Goal: Transaction & Acquisition: Purchase product/service

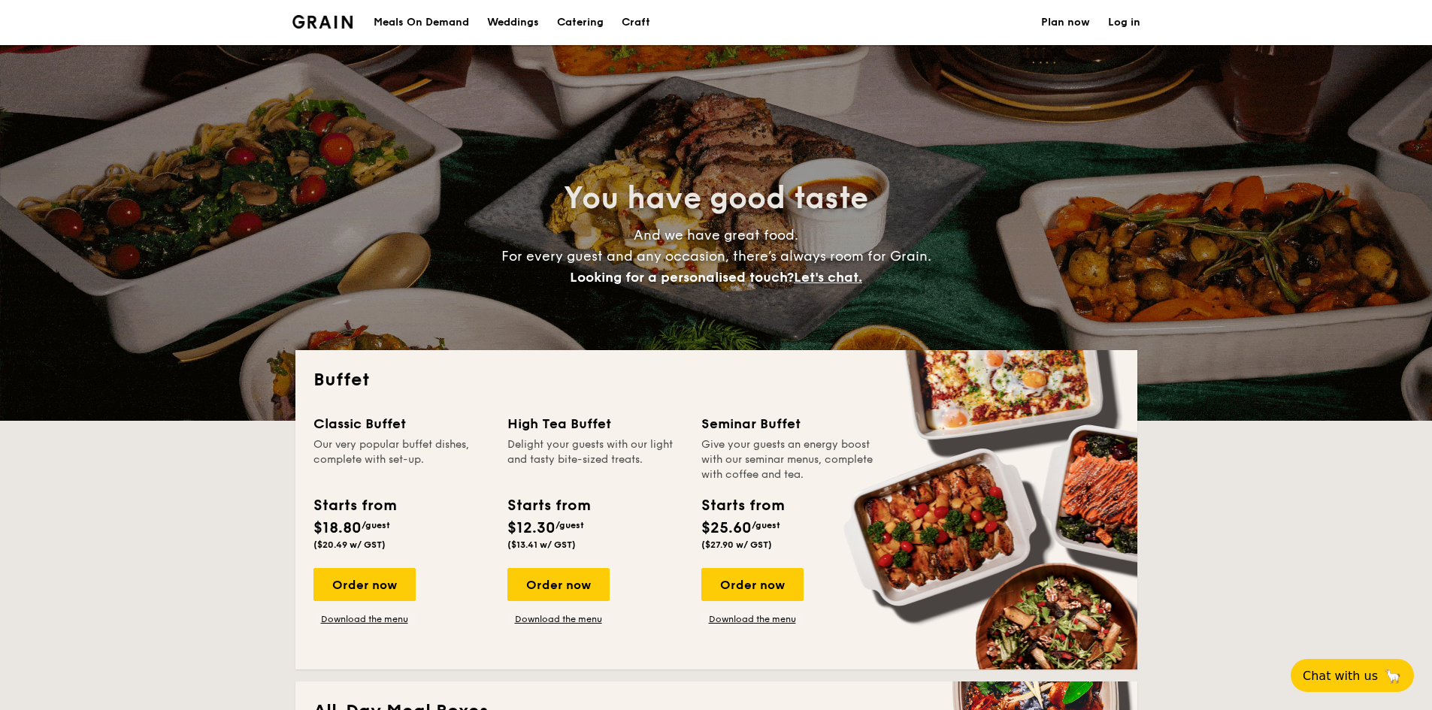
select select
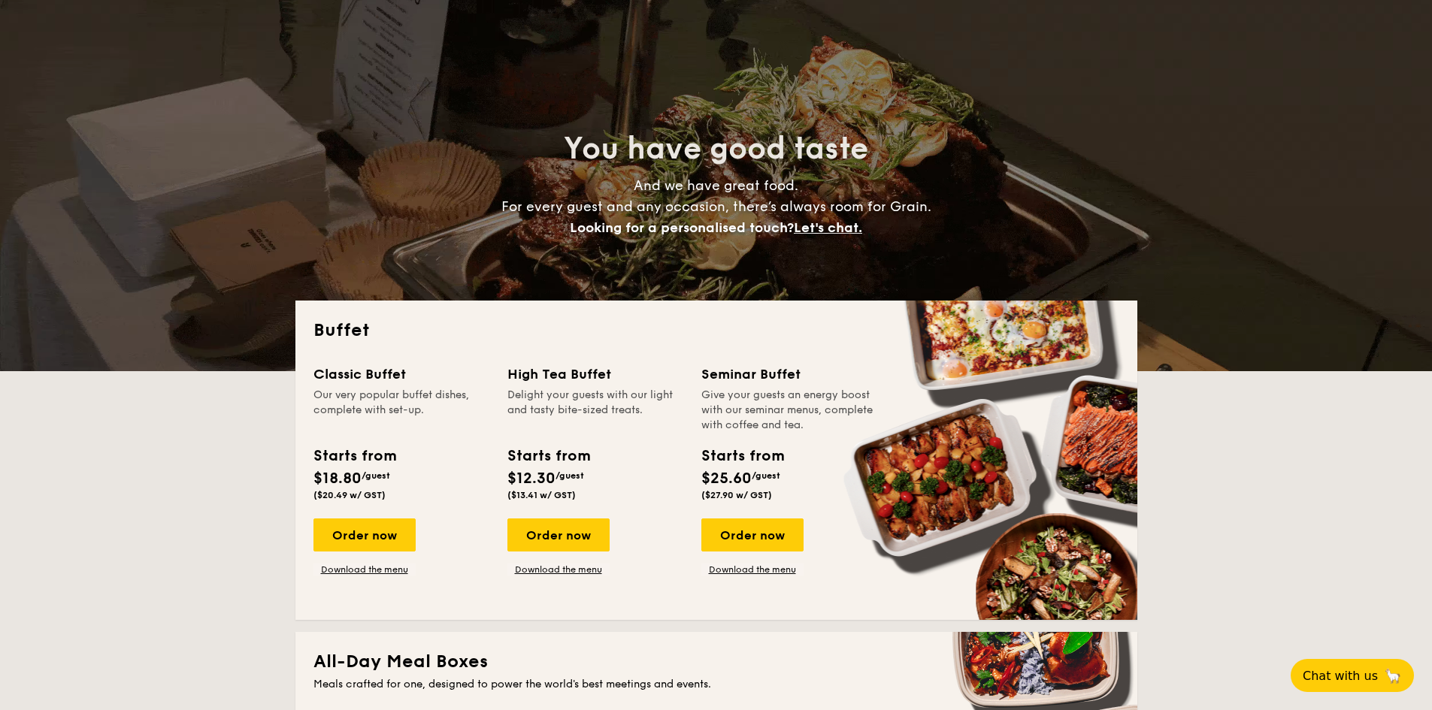
scroll to position [150, 0]
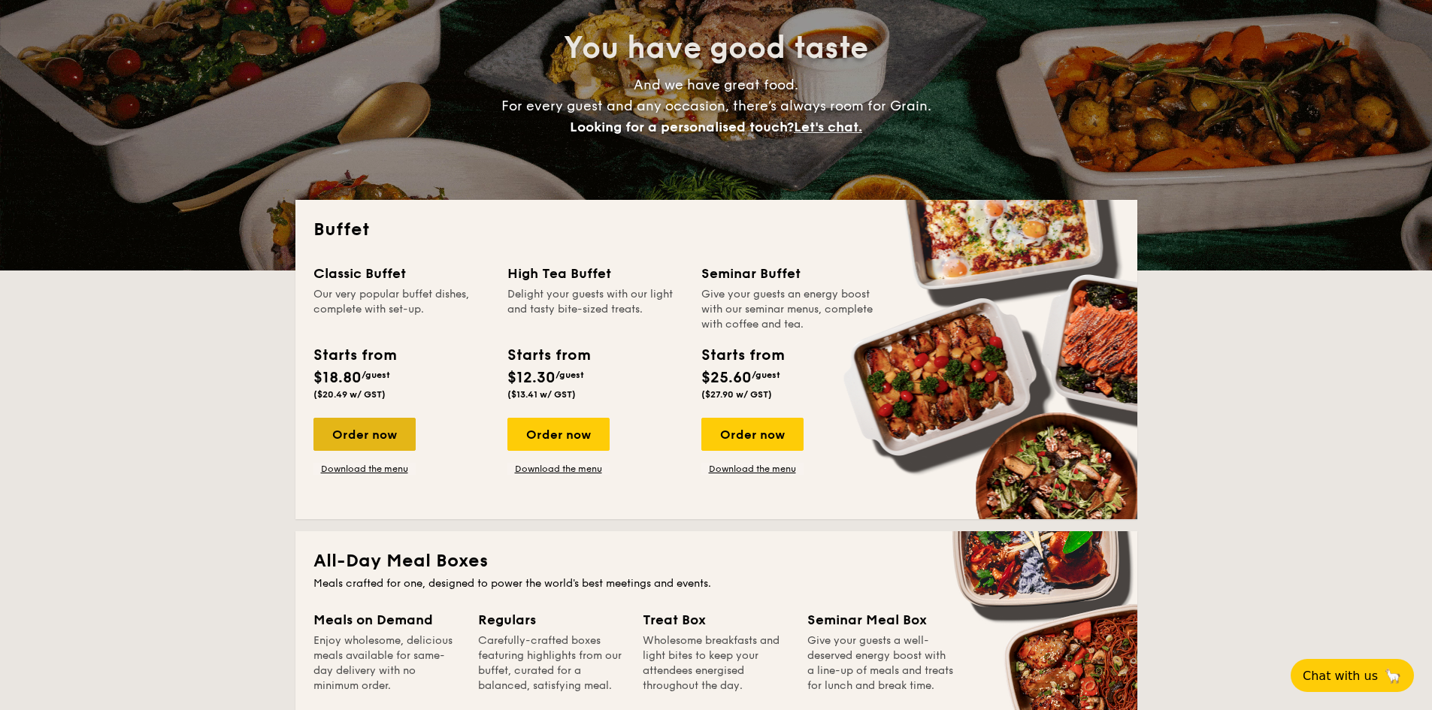
click at [348, 436] on div "Order now" at bounding box center [364, 434] width 102 height 33
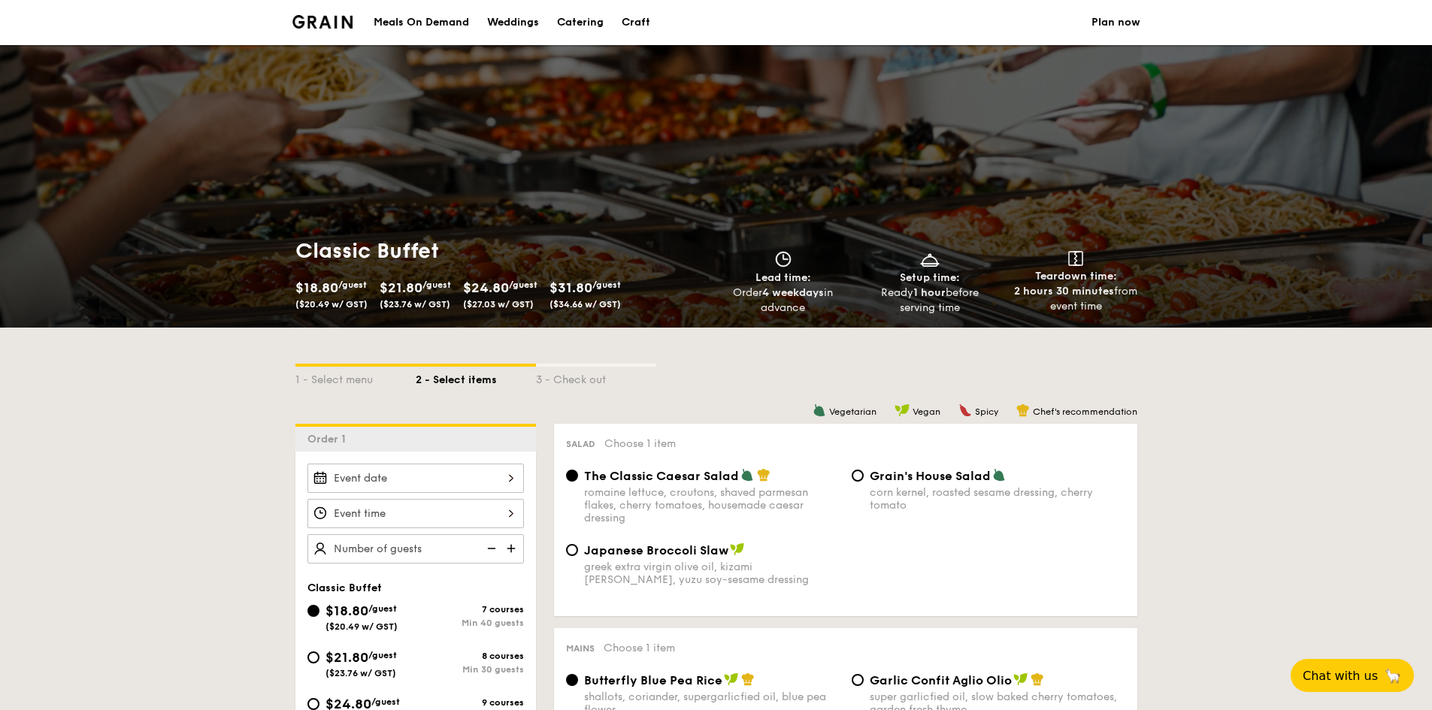
select select
